Goal: Communication & Community: Share content

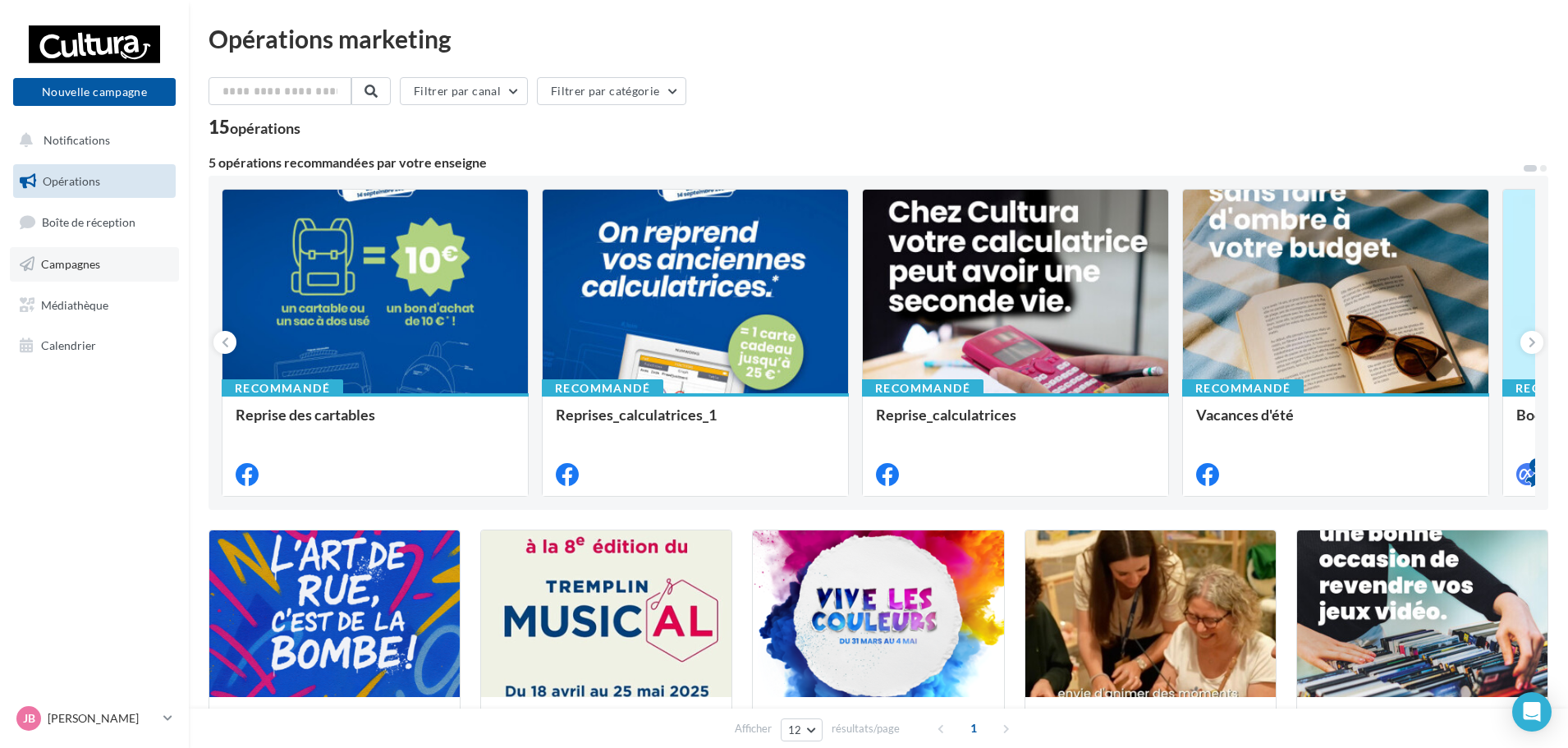
click at [83, 262] on span "Campagnes" at bounding box center [70, 264] width 59 height 14
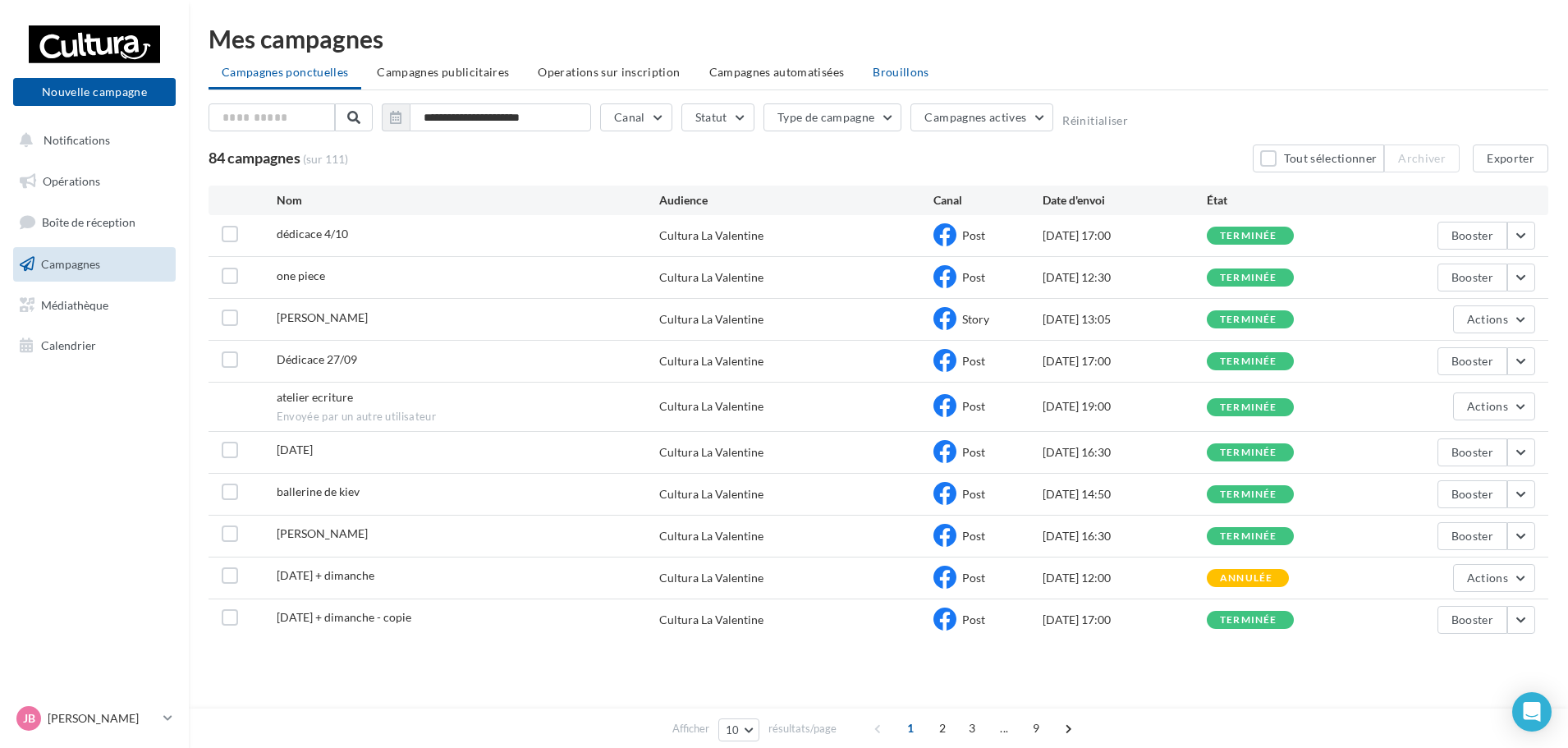
click at [922, 76] on span "Brouillons" at bounding box center [901, 72] width 56 height 14
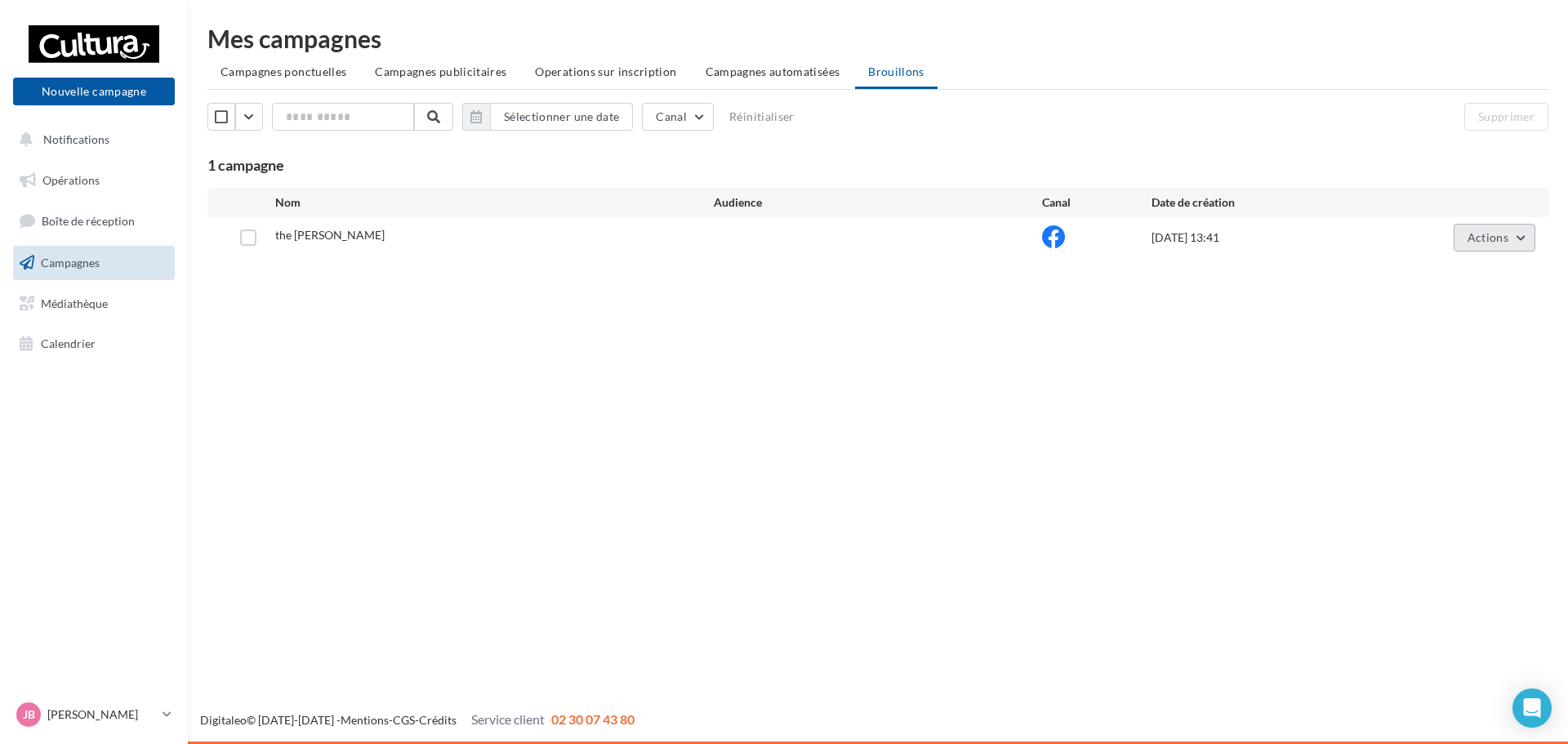
click at [1512, 242] on button "Actions" at bounding box center [1494, 238] width 81 height 28
click at [1488, 280] on button "Editer" at bounding box center [1453, 276] width 164 height 43
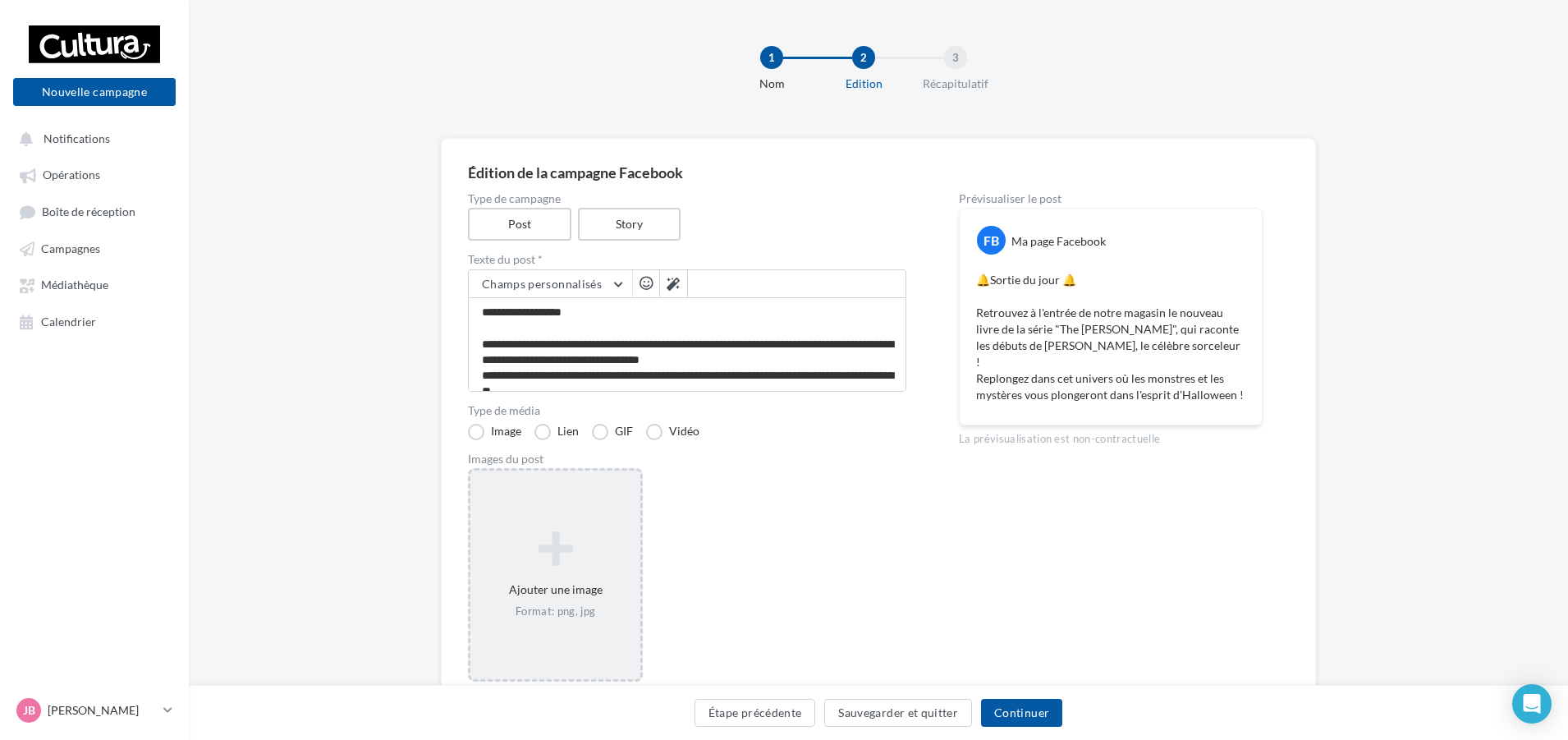
click at [534, 552] on icon at bounding box center [555, 548] width 157 height 40
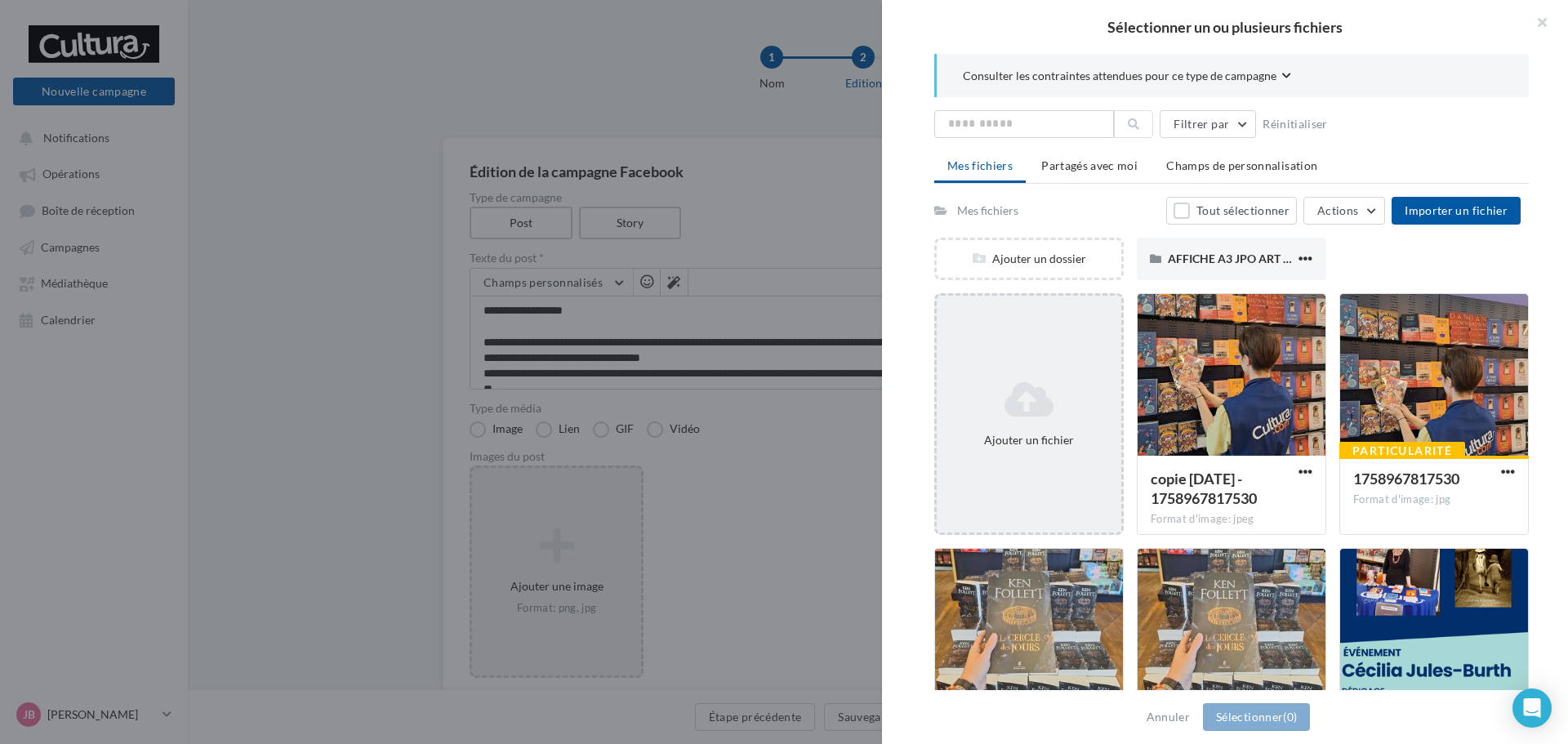
click at [1026, 507] on div "Ajouter un fichier" at bounding box center [1029, 414] width 190 height 242
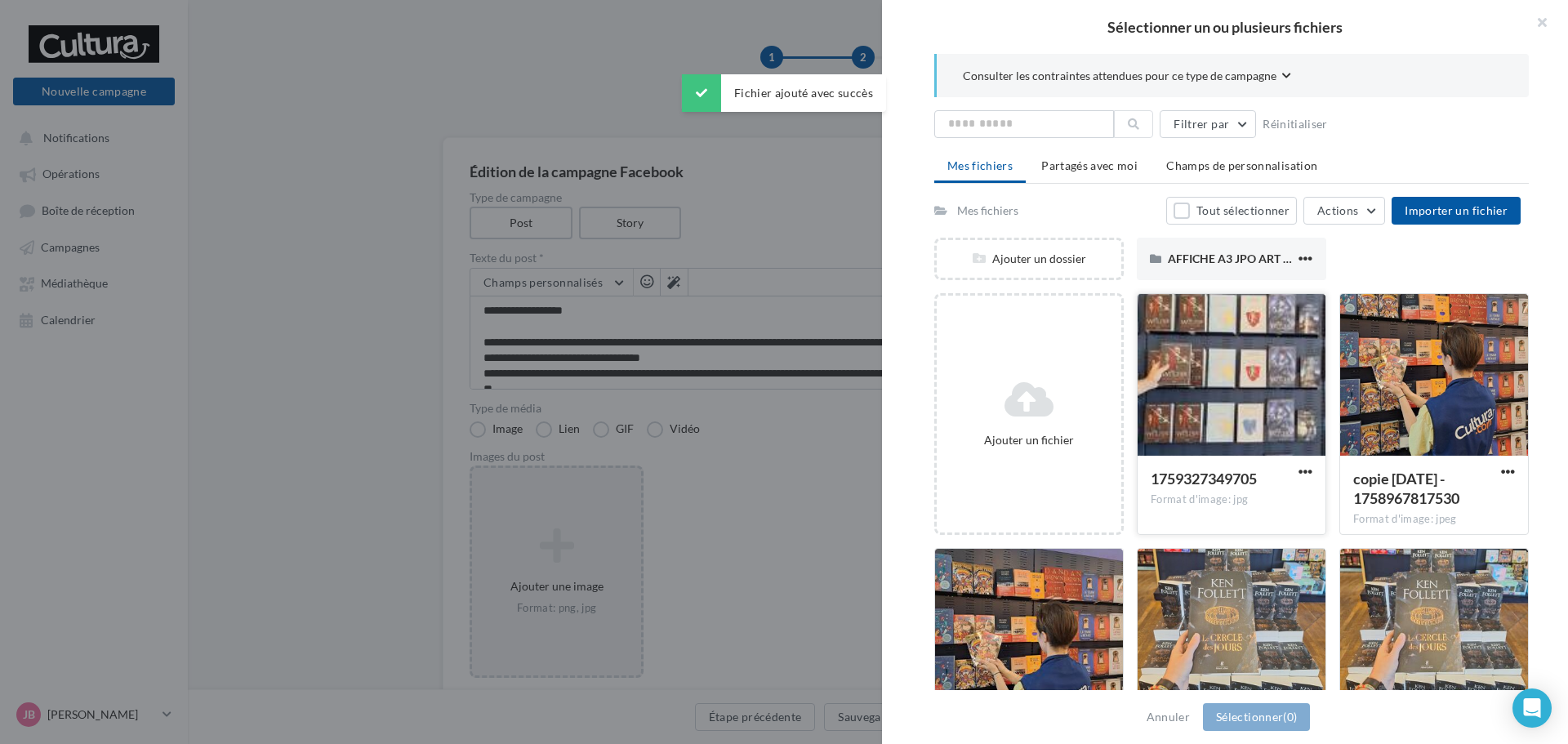
click at [1250, 512] on div "1759327349705 Format d'image: jpg" at bounding box center [1231, 495] width 162 height 51
click at [1256, 705] on button "Sélectionner (1)" at bounding box center [1256, 718] width 107 height 28
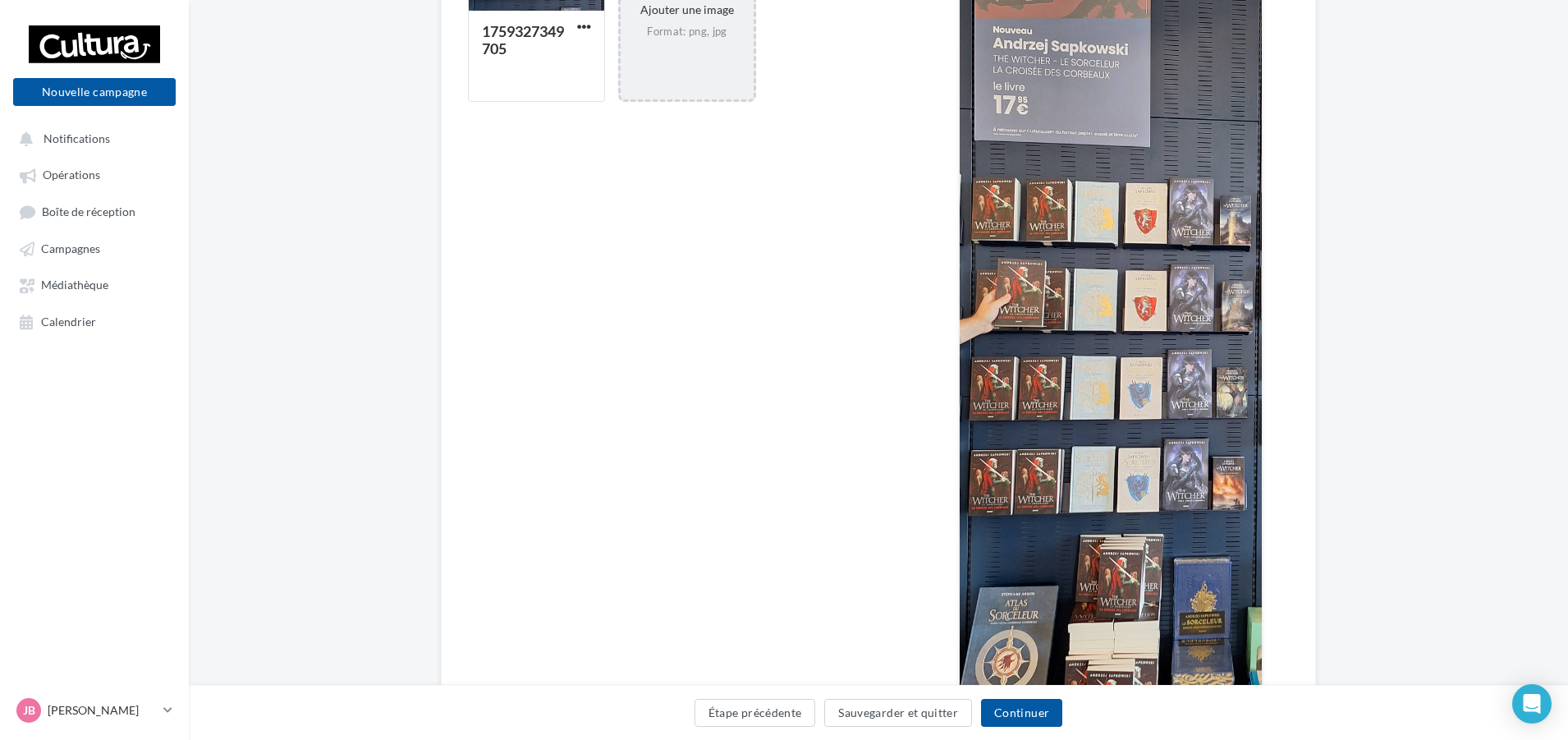
scroll to position [657, 0]
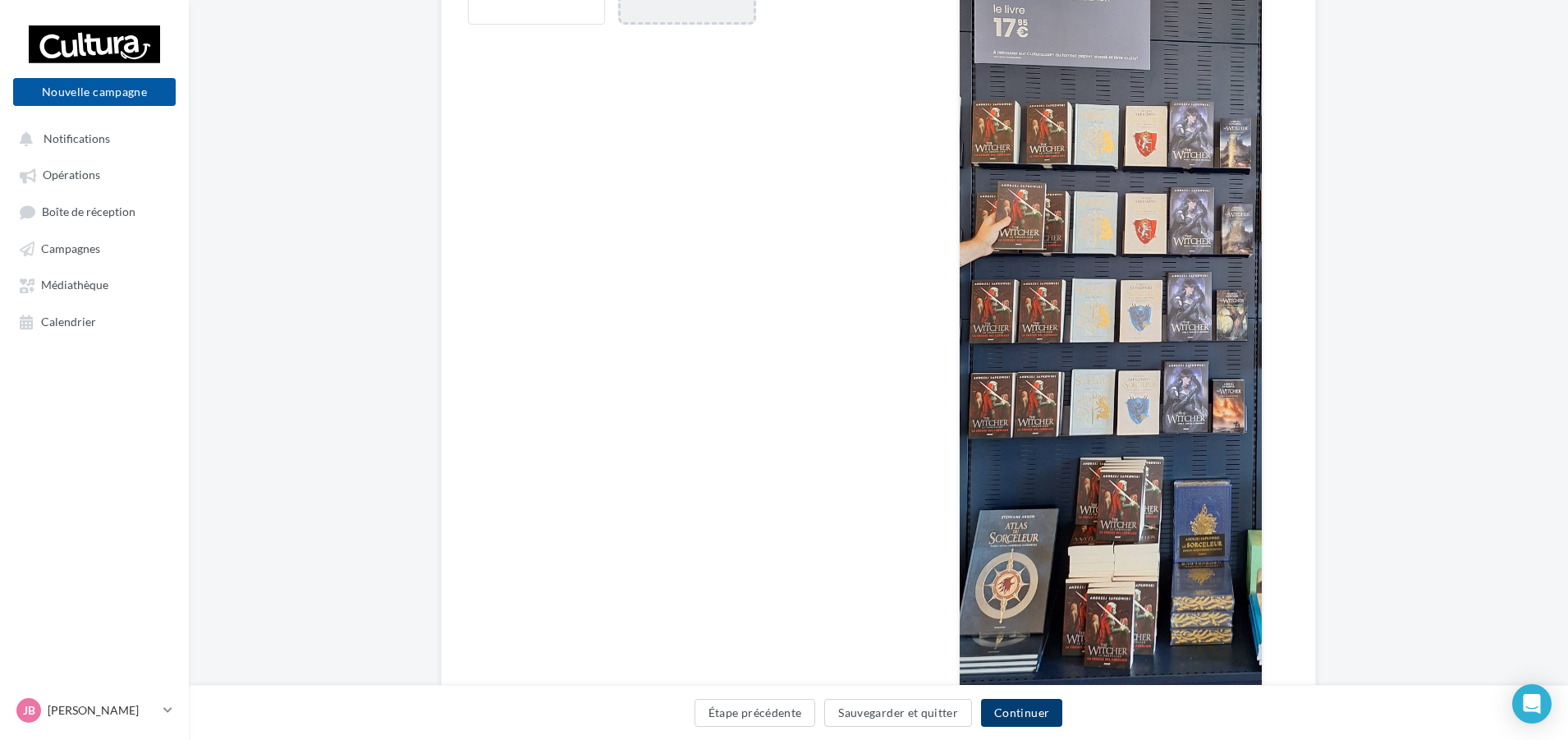
click at [1011, 724] on button "Continuer" at bounding box center [1021, 713] width 81 height 28
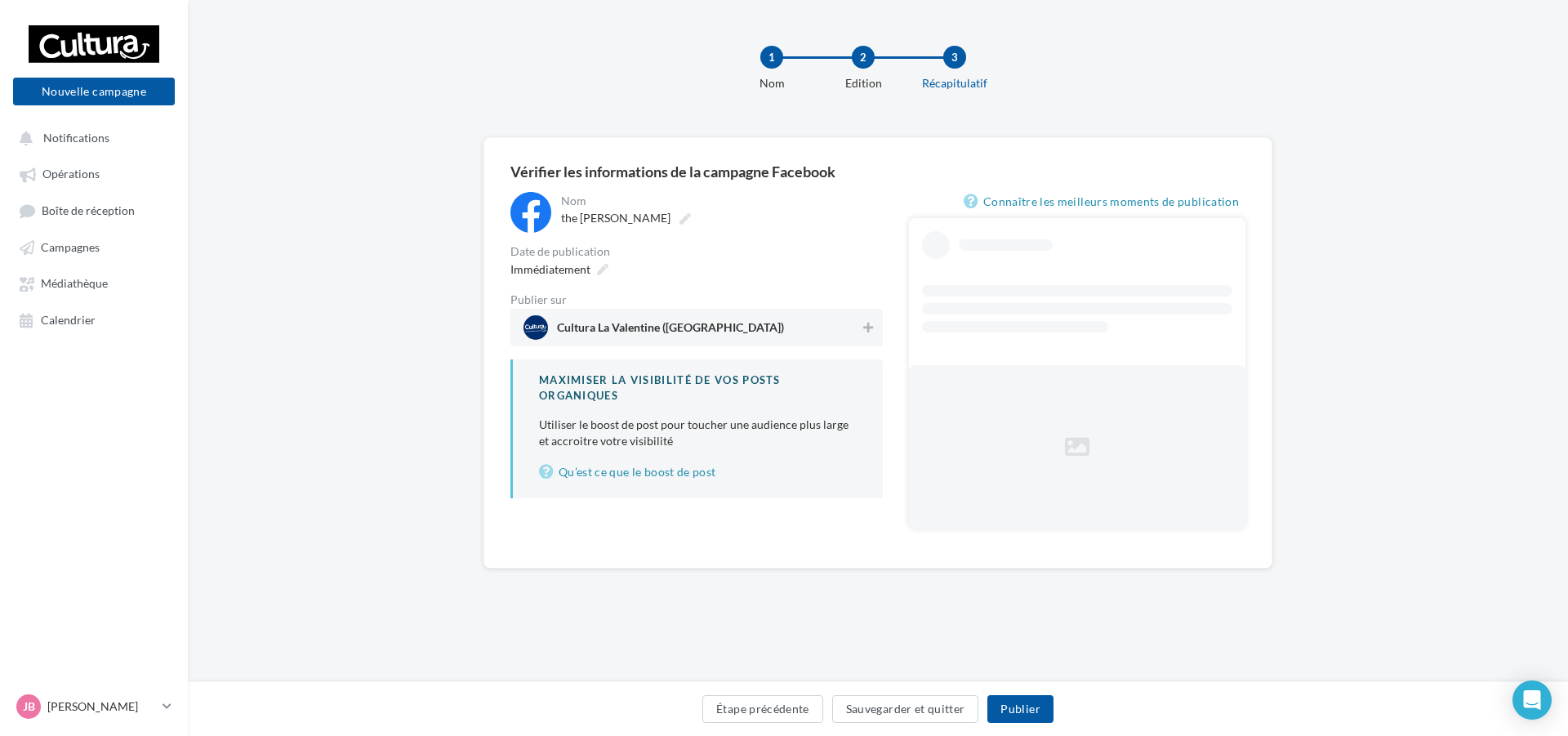
click at [593, 325] on span "Cultura La Valentine (Marseille)" at bounding box center [670, 331] width 227 height 18
click at [580, 278] on div "Immédiatement" at bounding box center [557, 269] width 108 height 24
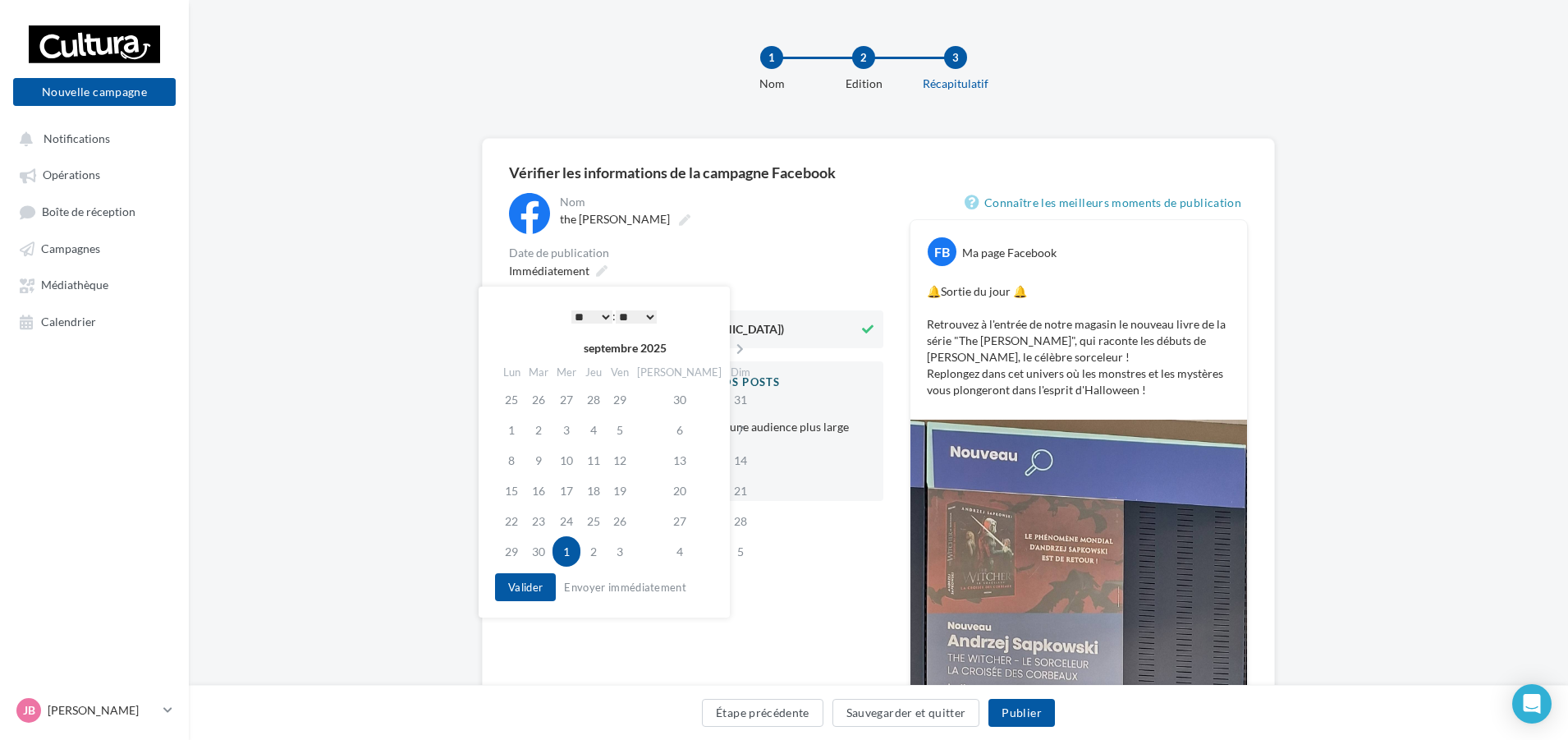
click at [600, 311] on select "* * * * * * * * * * ** ** ** ** ** ** ** ** ** ** ** ** ** **" at bounding box center [592, 317] width 41 height 13
click at [648, 319] on select "** ** ** ** ** **" at bounding box center [636, 317] width 41 height 13
click at [539, 585] on button "Valider" at bounding box center [521, 587] width 61 height 28
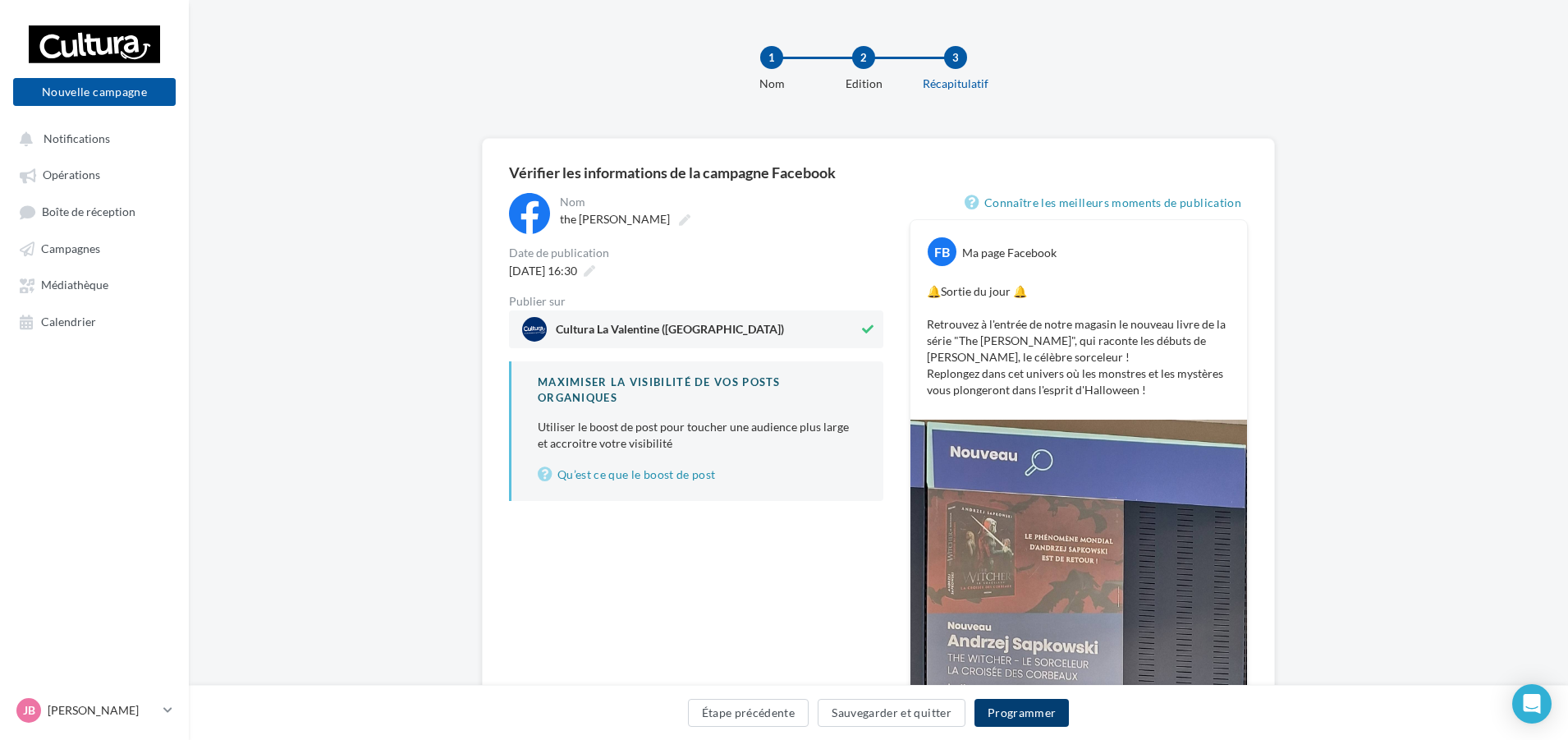
click at [1041, 710] on button "Programmer" at bounding box center [1022, 713] width 95 height 28
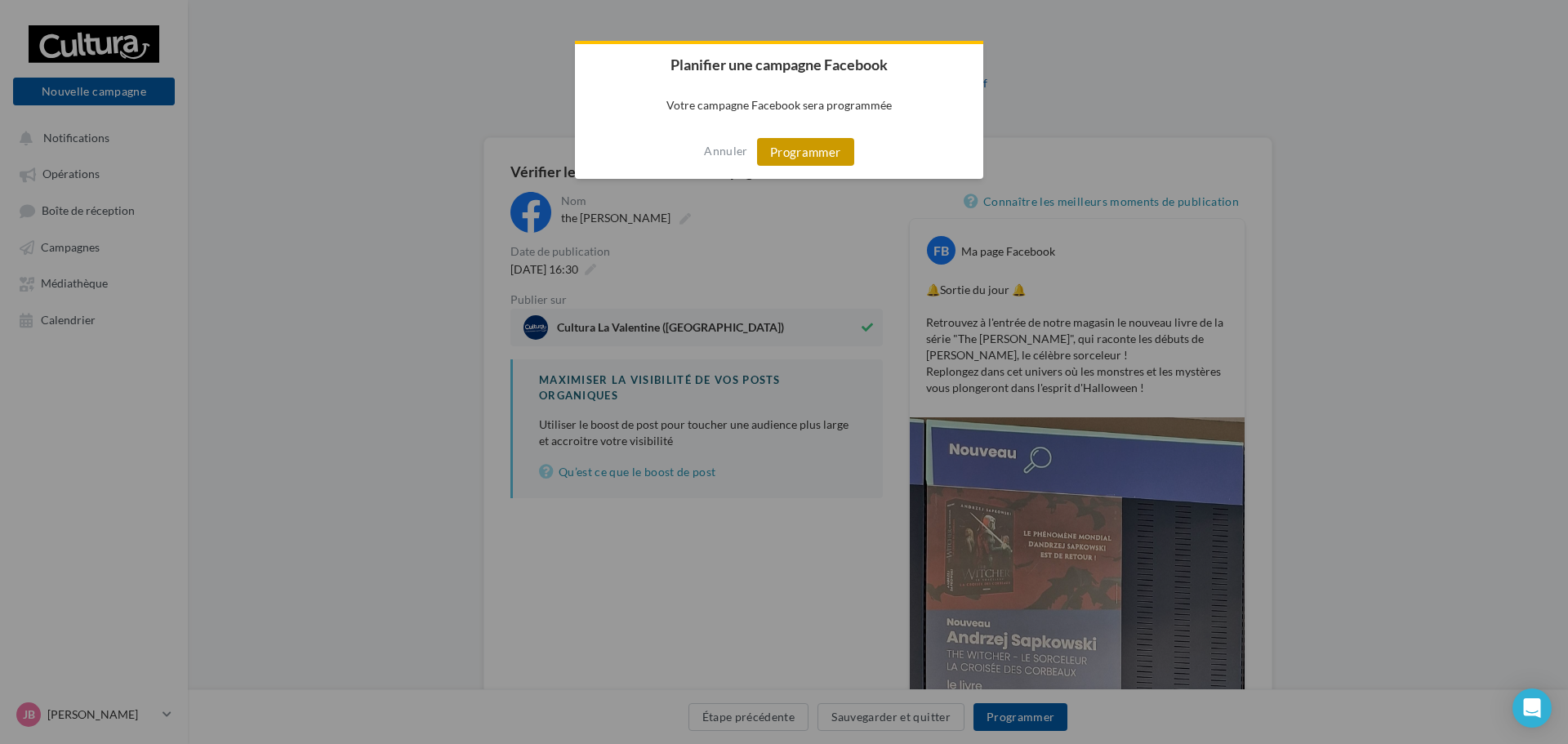
click at [794, 148] on button "Programmer" at bounding box center [805, 152] width 97 height 28
